Goal: Task Accomplishment & Management: Manage account settings

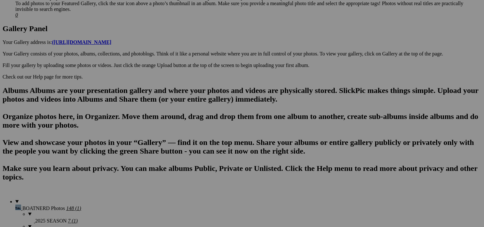
scroll to position [321, 0]
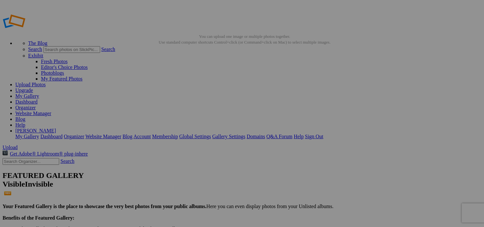
type input "Musket Transport"
